Goal: Information Seeking & Learning: Learn about a topic

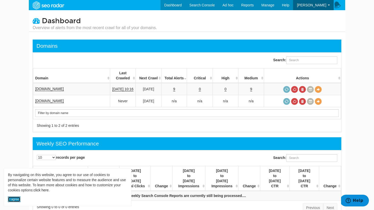
click at [16, 198] on button "I agree" at bounding box center [14, 199] width 12 height 6
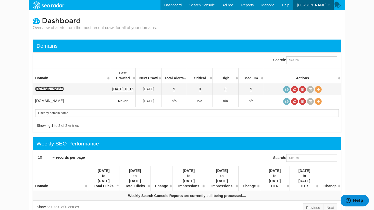
click at [58, 87] on link "[DOMAIN_NAME]" at bounding box center [49, 89] width 29 height 4
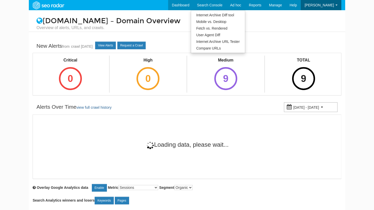
scroll to position [20, 0]
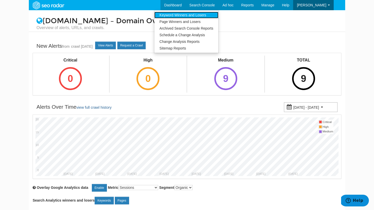
click at [218, 14] on link "Keyword Winners and Losers" at bounding box center [186, 15] width 64 height 7
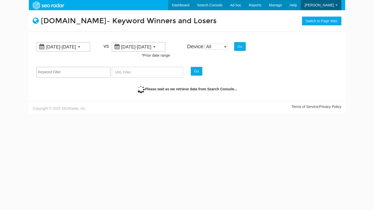
scroll to position [20, 0]
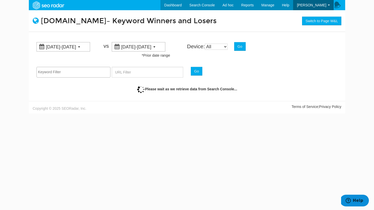
click at [63, 50] on div "[DATE]-[DATE]" at bounding box center [63, 46] width 54 height 9
type input "[DATE]"
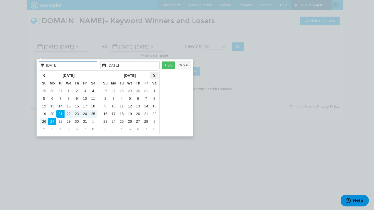
click at [155, 74] on icon at bounding box center [154, 76] width 3 height 4
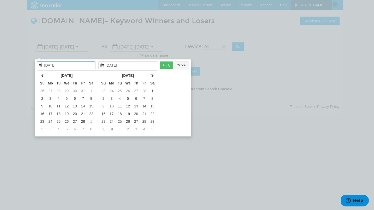
click at [155, 74] on th at bounding box center [152, 76] width 8 height 8
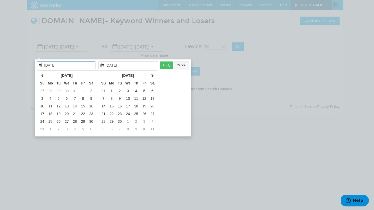
click at [155, 74] on th at bounding box center [152, 76] width 8 height 8
type input "[DATE]"
click at [49, 91] on td "1" at bounding box center [50, 91] width 8 height 8
type input "[DATE]"
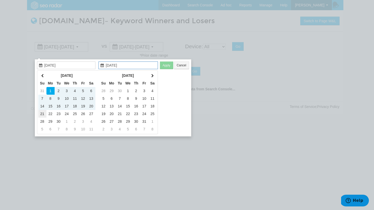
click at [40, 112] on td "21" at bounding box center [42, 114] width 8 height 8
type input "[DATE]"
click at [166, 67] on button "Apply" at bounding box center [166, 65] width 13 height 8
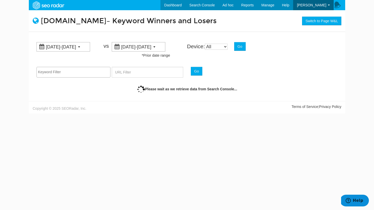
click at [165, 46] on div "[DATE]-[DATE]" at bounding box center [139, 46] width 54 height 9
type input "[DATE]"
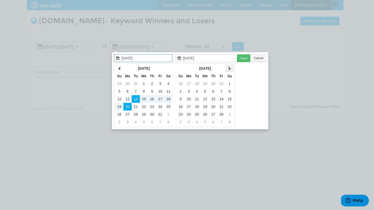
click at [228, 68] on th at bounding box center [229, 69] width 8 height 8
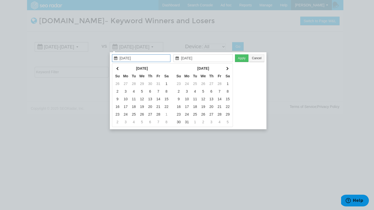
click at [228, 68] on icon at bounding box center [227, 69] width 3 height 4
type input "[DATE]"
click at [180, 90] on td "1" at bounding box center [178, 91] width 8 height 8
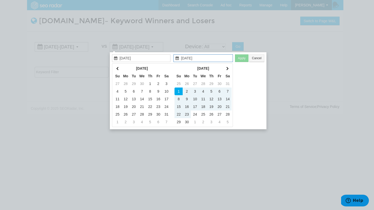
type input "[DATE]"
click at [226, 106] on td "21" at bounding box center [227, 107] width 8 height 8
type input "[DATE]"
click at [241, 58] on button "Apply" at bounding box center [241, 58] width 13 height 8
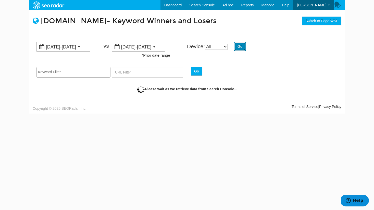
click at [241, 47] on button "Go" at bounding box center [239, 46] width 11 height 9
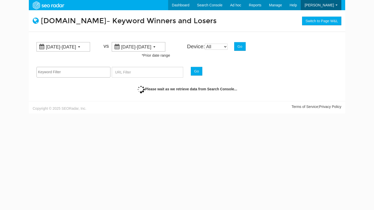
scroll to position [20, 0]
